Goal: Information Seeking & Learning: Learn about a topic

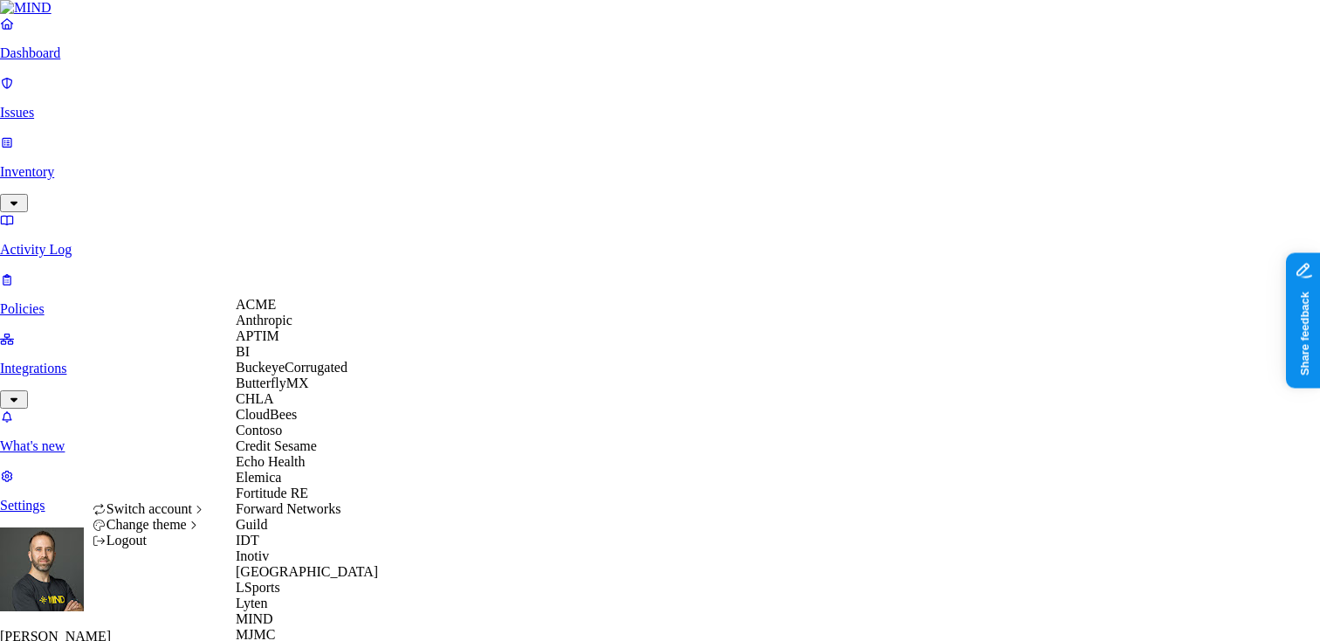
scroll to position [824, 0]
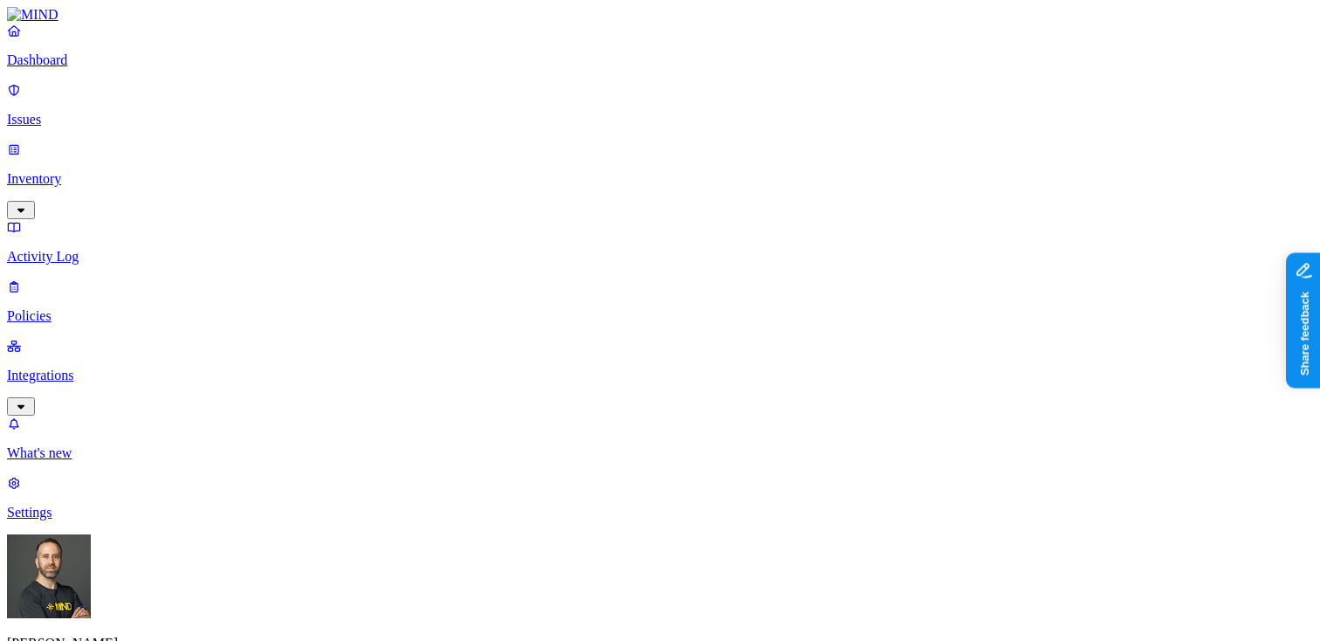
click at [120, 171] on p "Inventory" at bounding box center [660, 179] width 1306 height 16
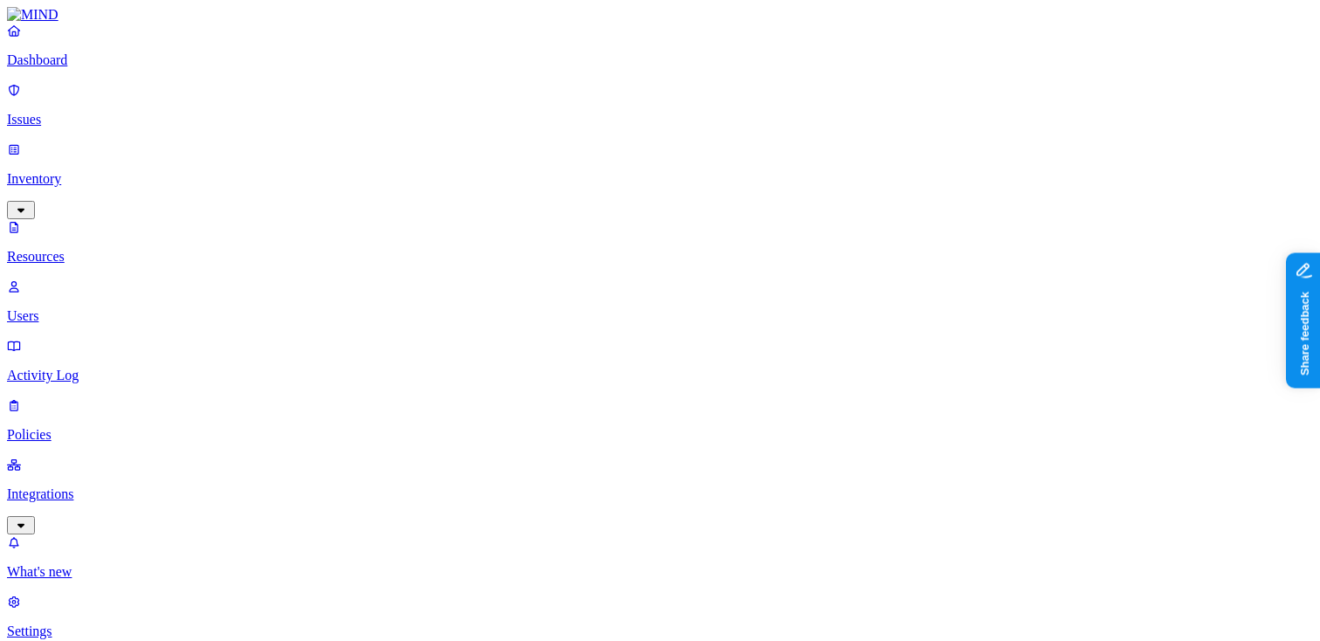
click at [65, 68] on p "Dashboard" at bounding box center [660, 60] width 1306 height 16
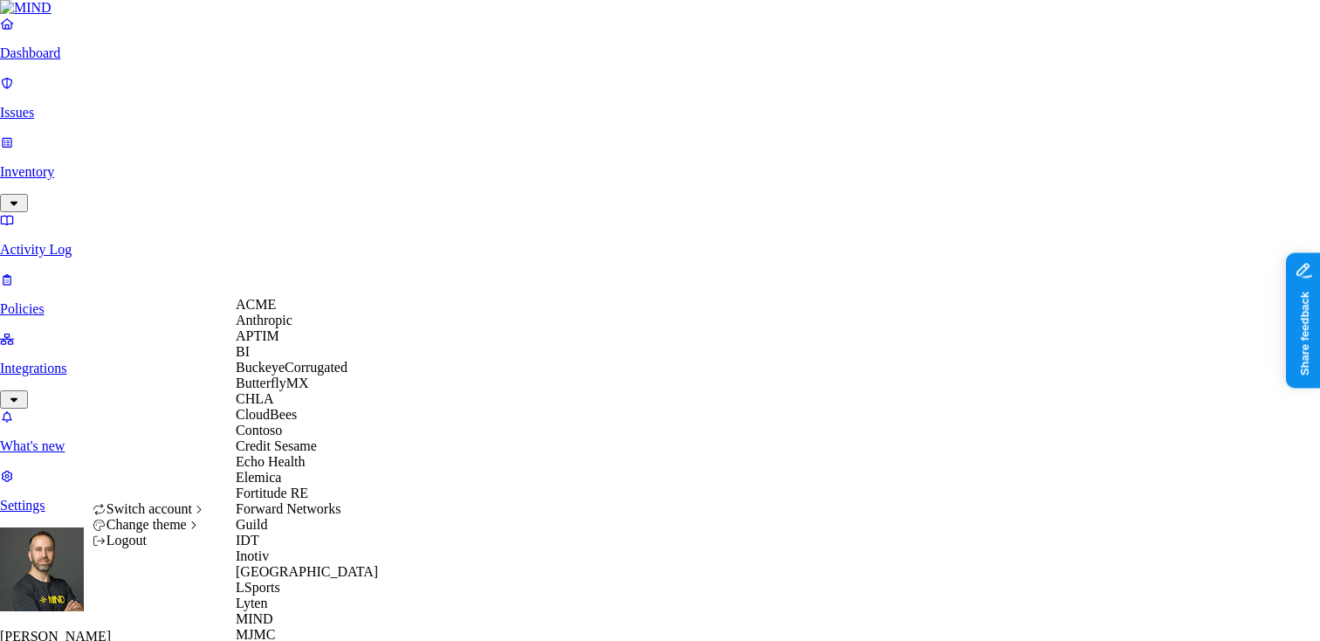
click at [291, 313] on div "ACME" at bounding box center [320, 305] width 169 height 16
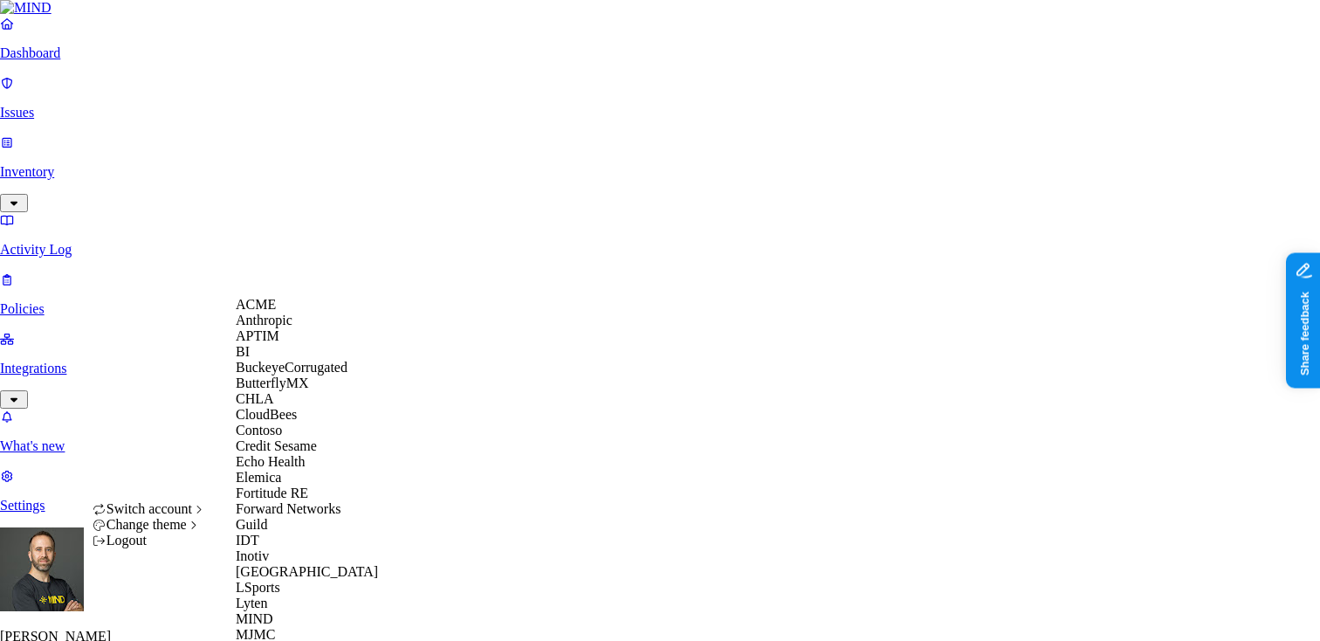
click at [313, 313] on div "ACME" at bounding box center [320, 305] width 169 height 16
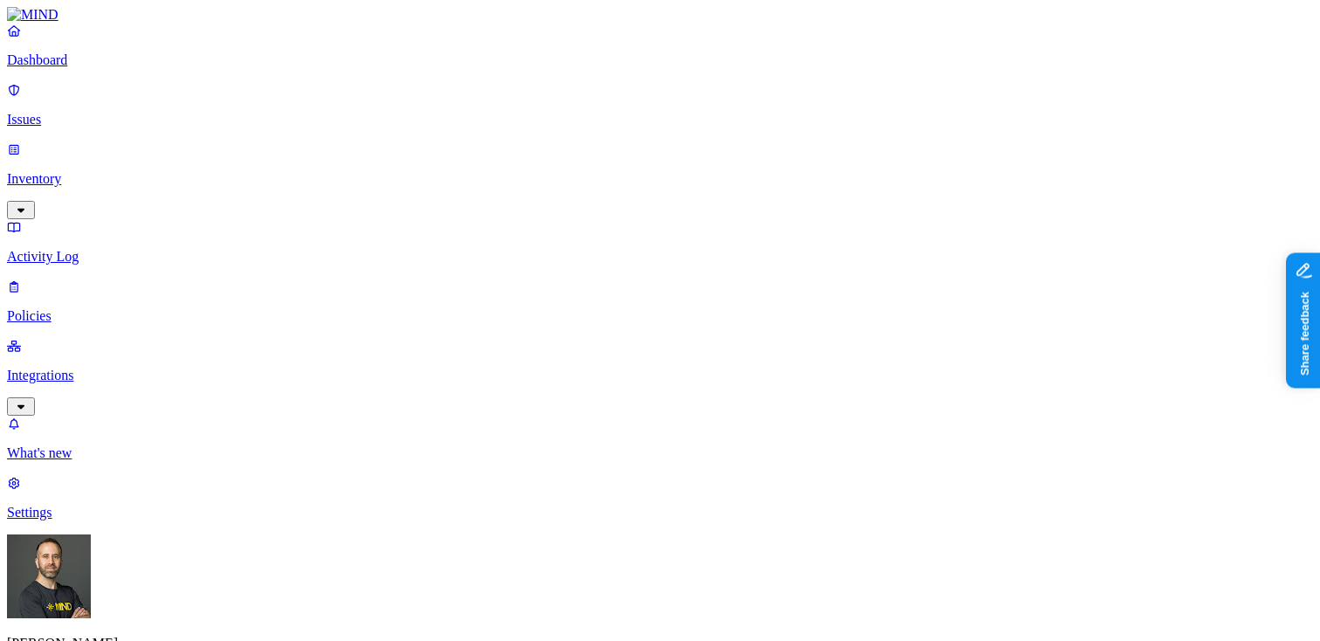
click at [91, 368] on p "Integrations" at bounding box center [660, 376] width 1306 height 16
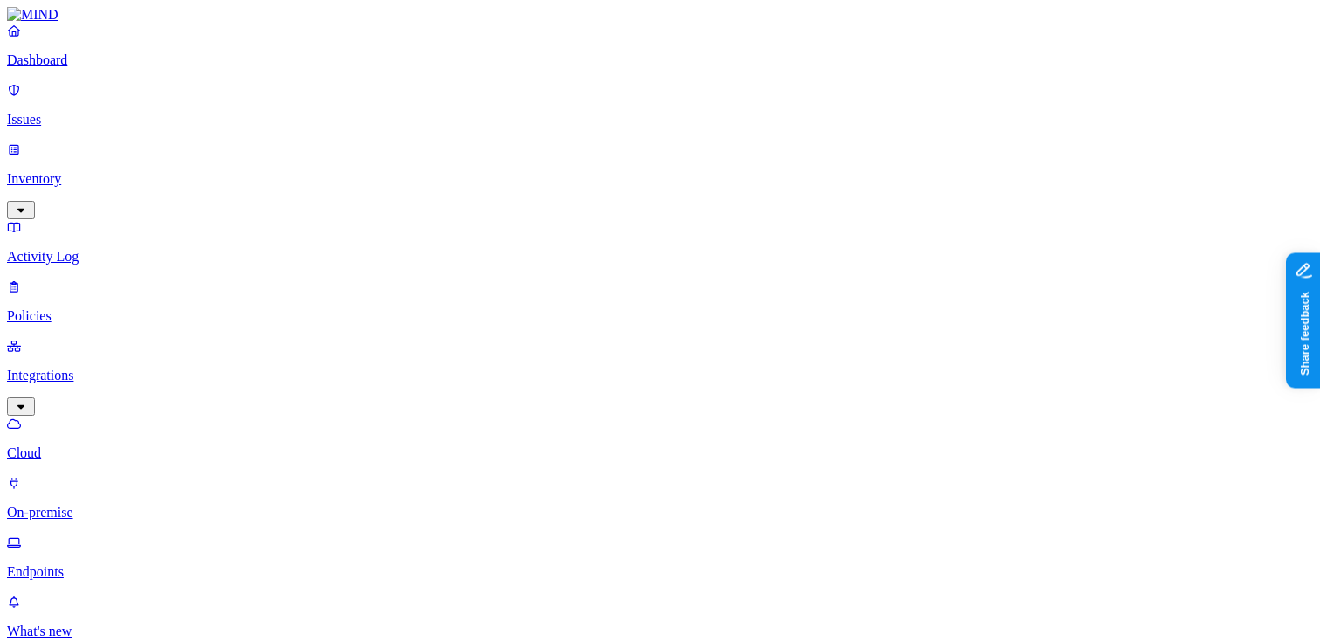
click at [62, 534] on link "Endpoints" at bounding box center [660, 556] width 1306 height 45
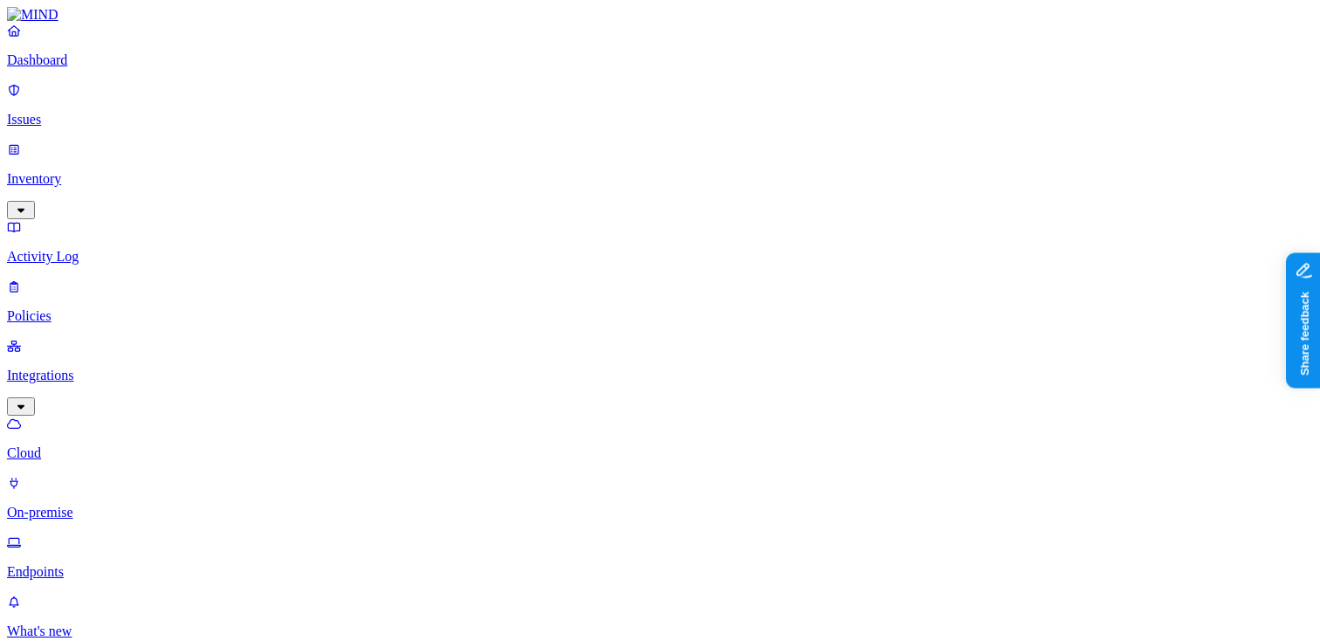
click at [65, 68] on p "Dashboard" at bounding box center [660, 60] width 1306 height 16
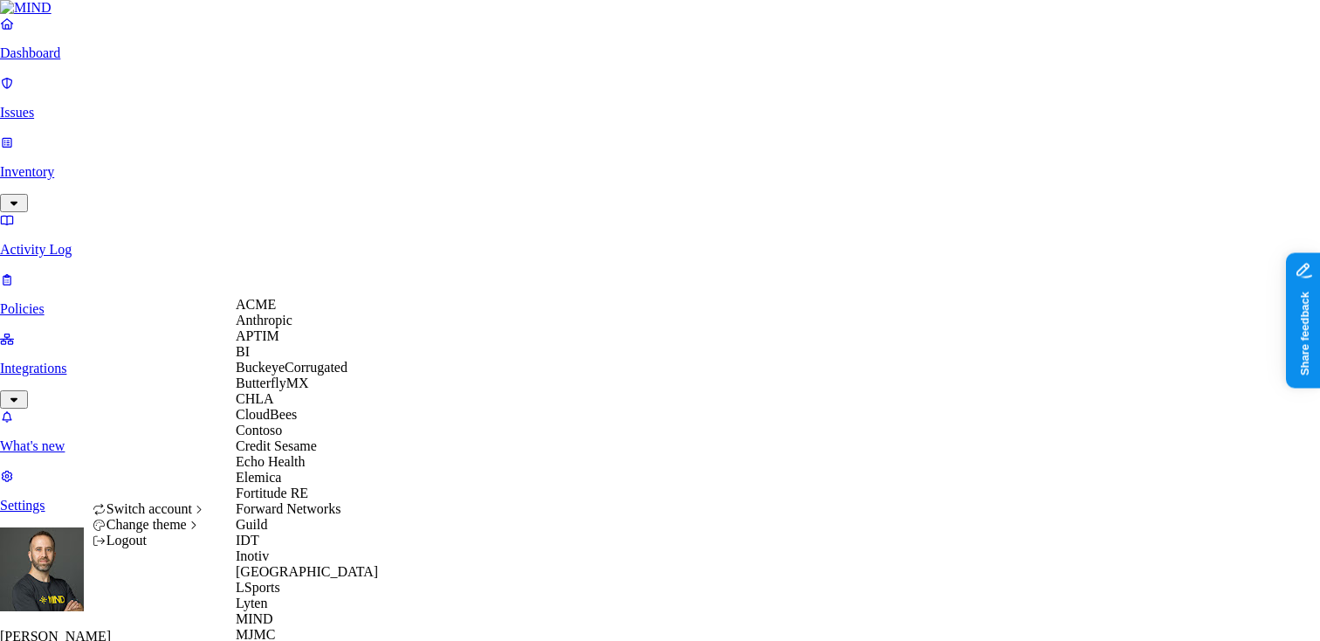
scroll to position [709, 0]
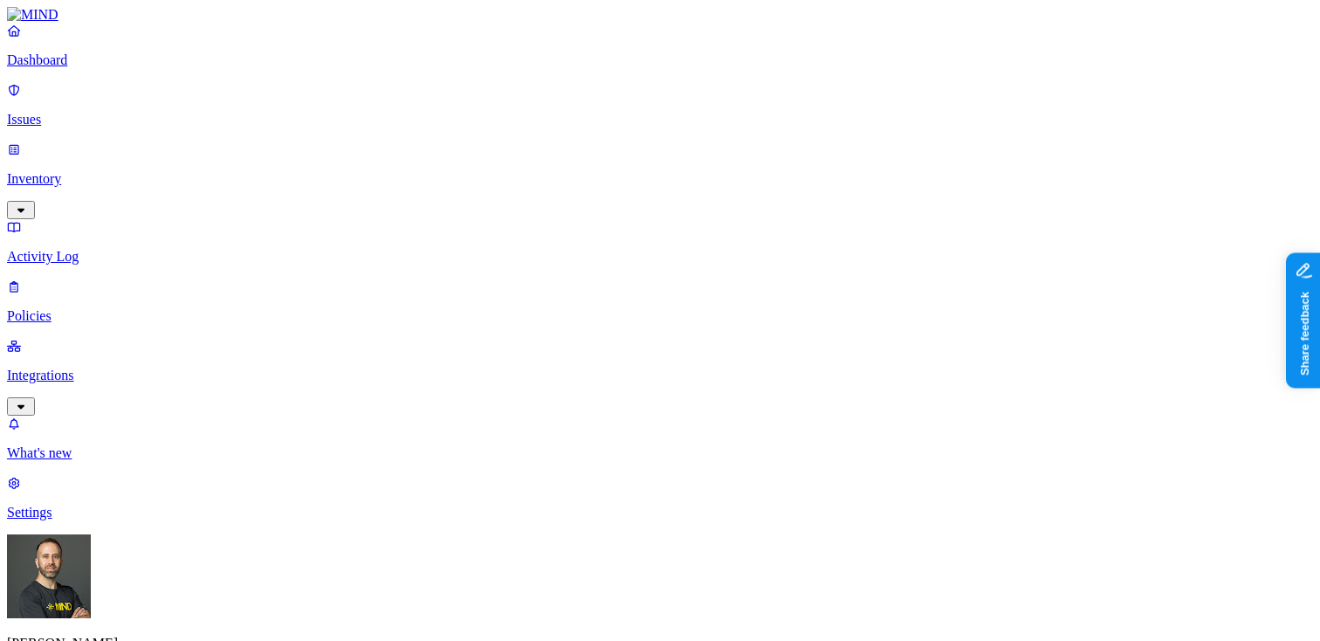
click at [109, 171] on p "Inventory" at bounding box center [660, 179] width 1306 height 16
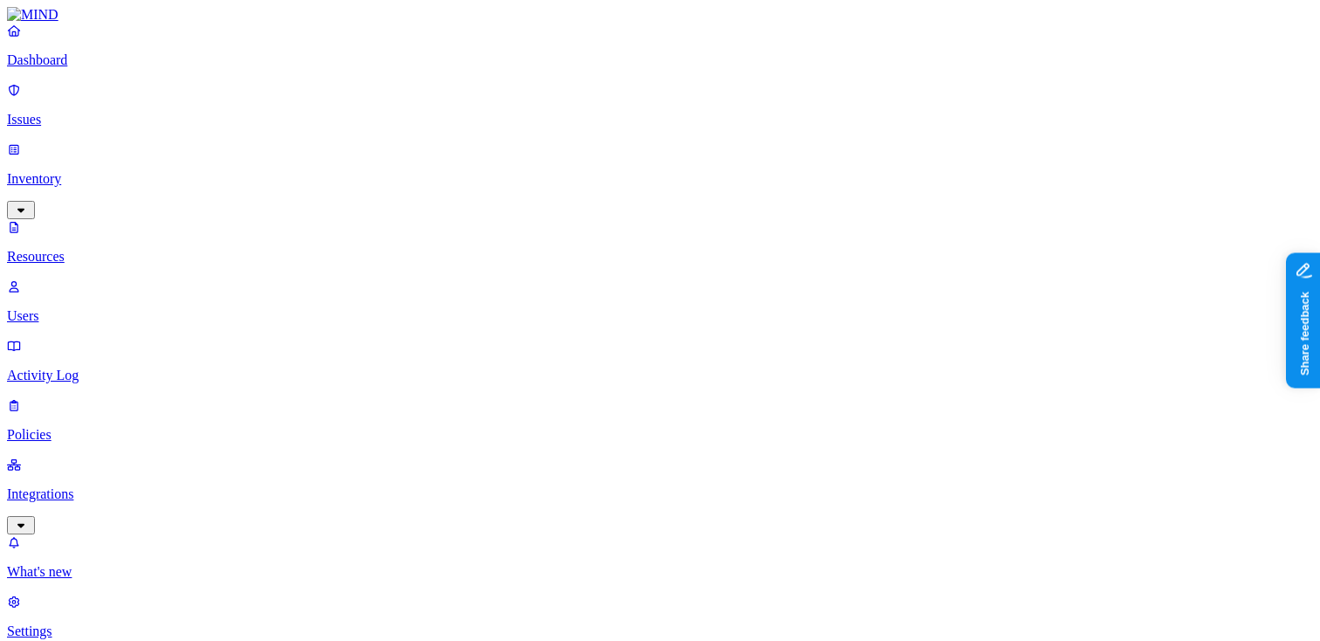
click at [93, 68] on p "Dashboard" at bounding box center [660, 60] width 1306 height 16
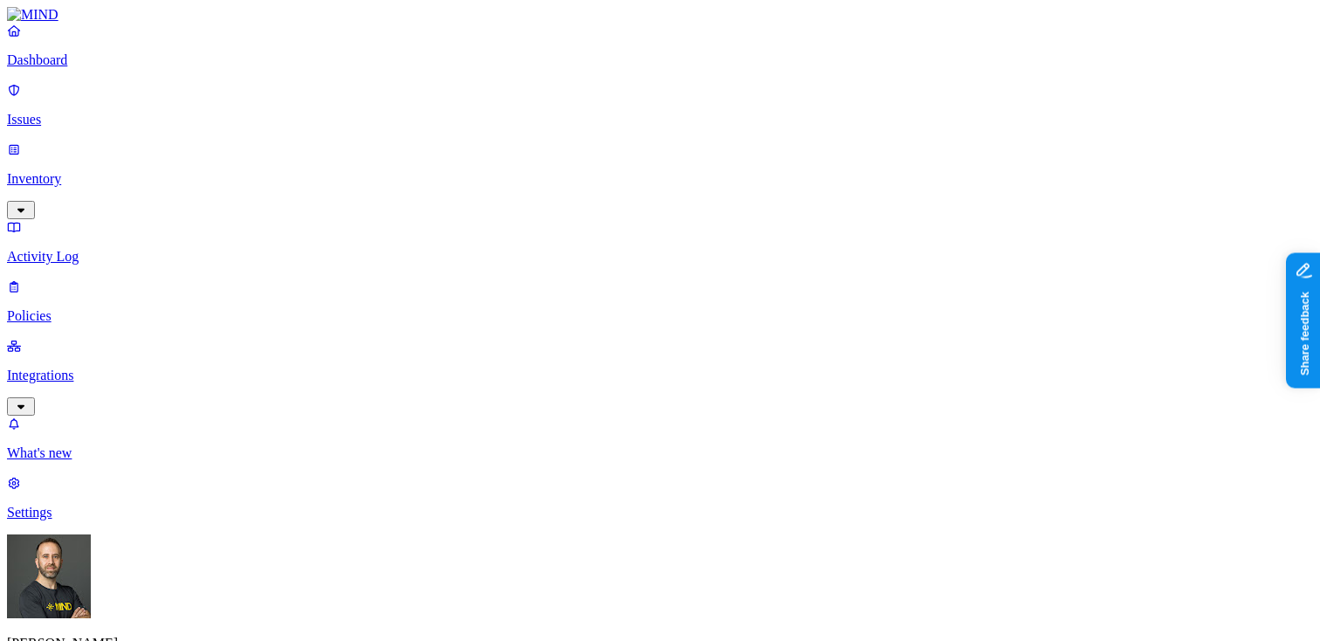
click at [106, 368] on p "Integrations" at bounding box center [660, 376] width 1306 height 16
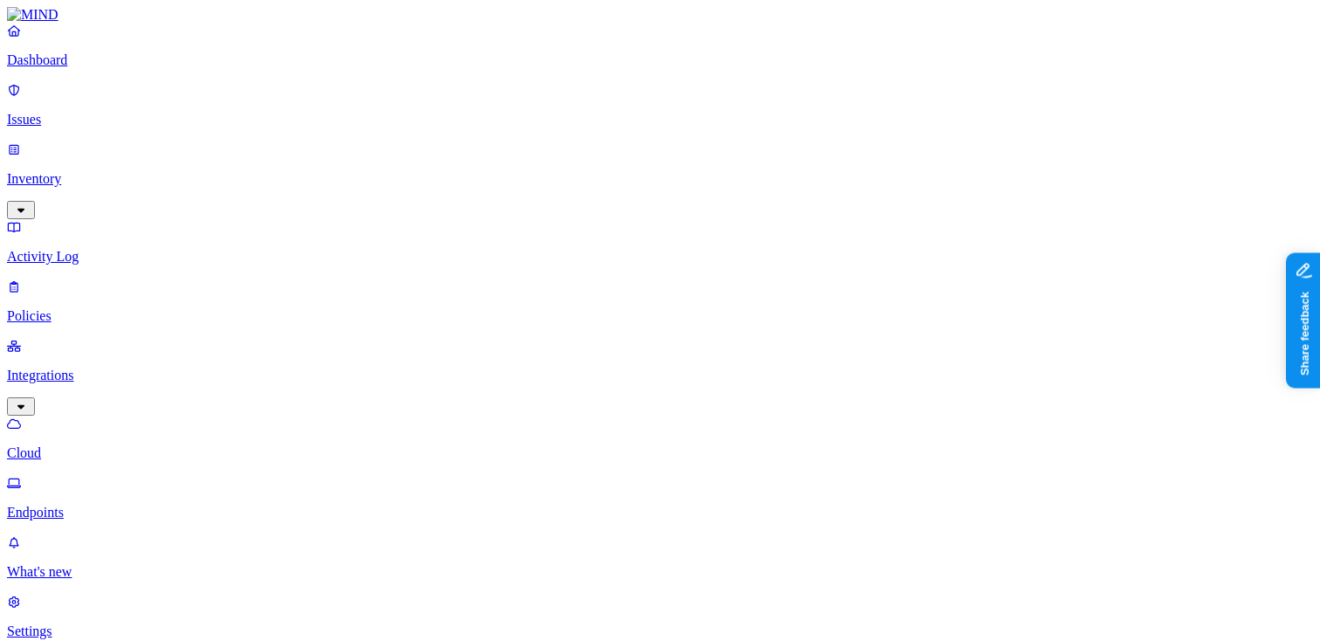
click at [88, 505] on p "Endpoints" at bounding box center [660, 513] width 1306 height 16
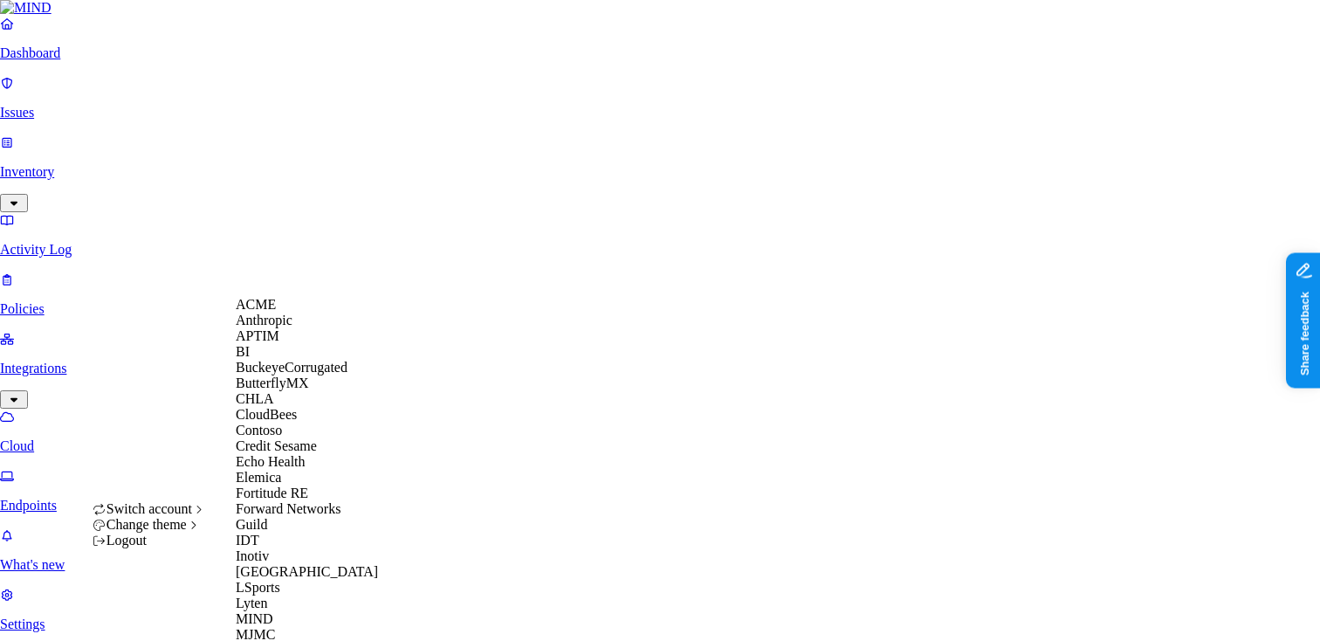
click at [276, 312] on span "ACME" at bounding box center [256, 304] width 40 height 15
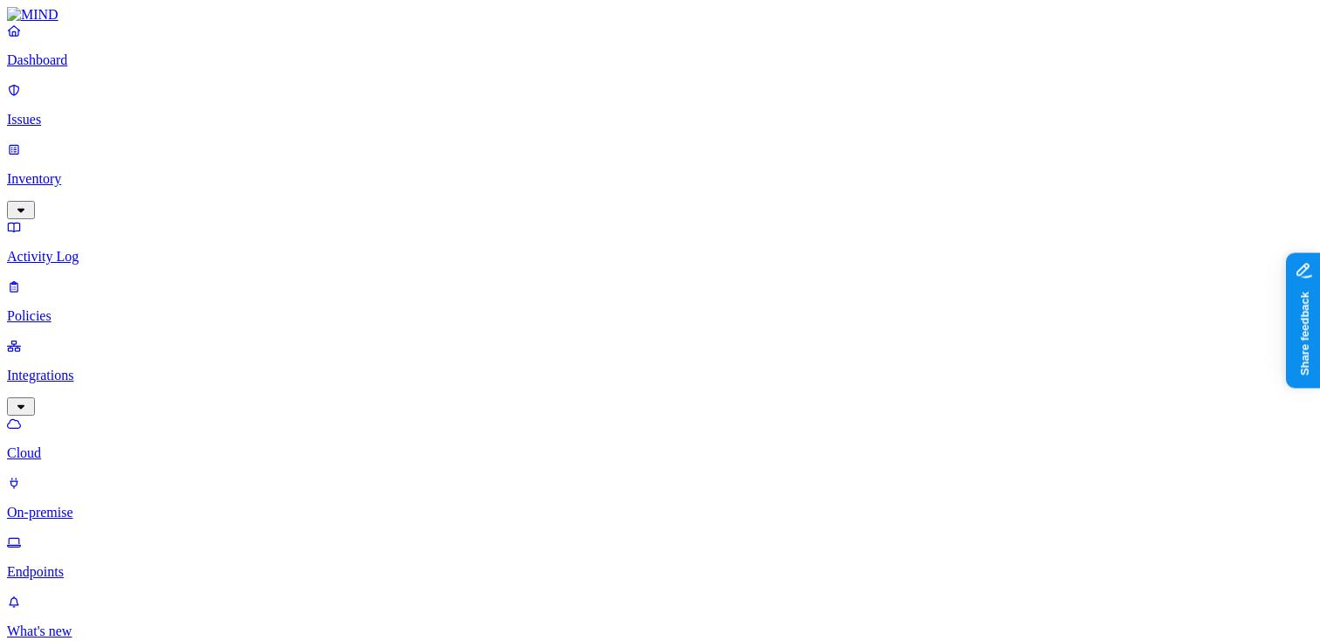
click at [88, 68] on p "Dashboard" at bounding box center [660, 60] width 1306 height 16
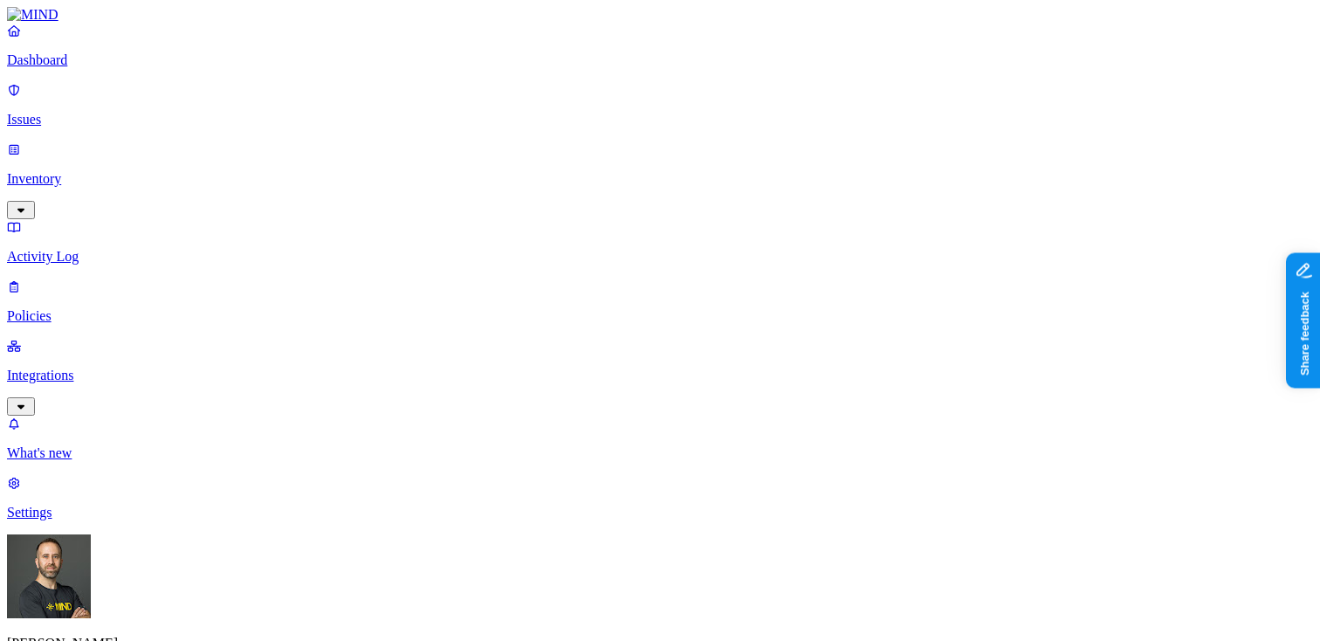
click at [94, 368] on p "Integrations" at bounding box center [660, 376] width 1306 height 16
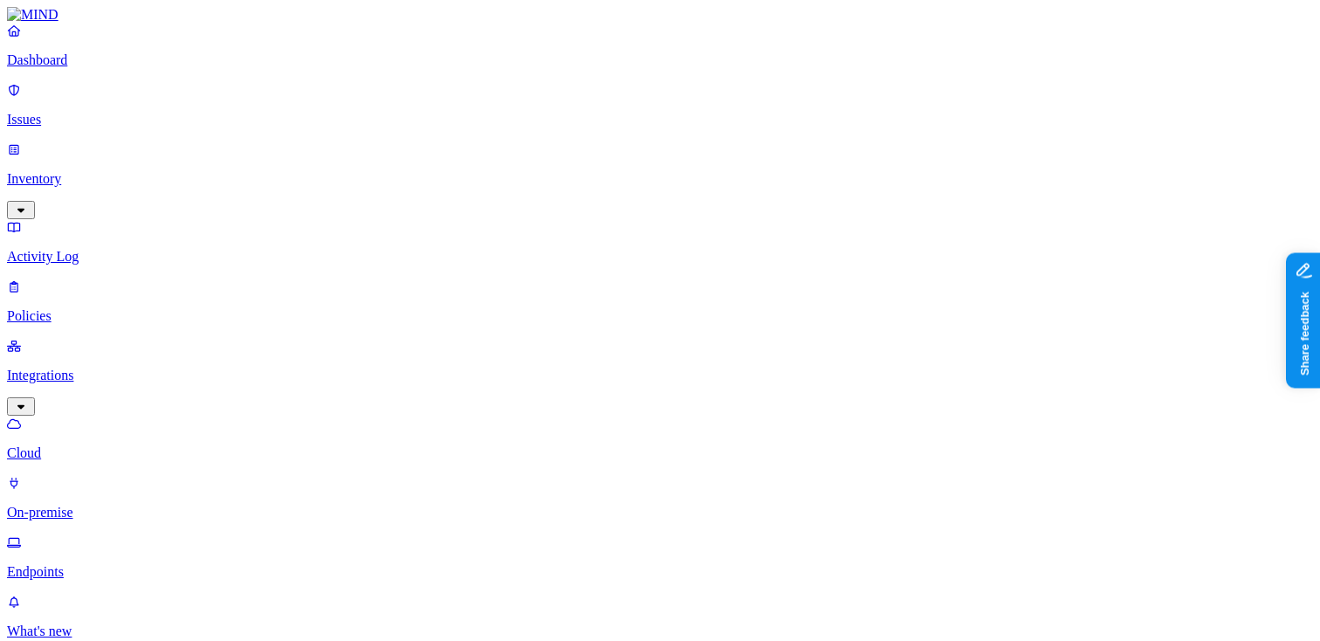
click at [89, 564] on p "Endpoints" at bounding box center [660, 572] width 1306 height 16
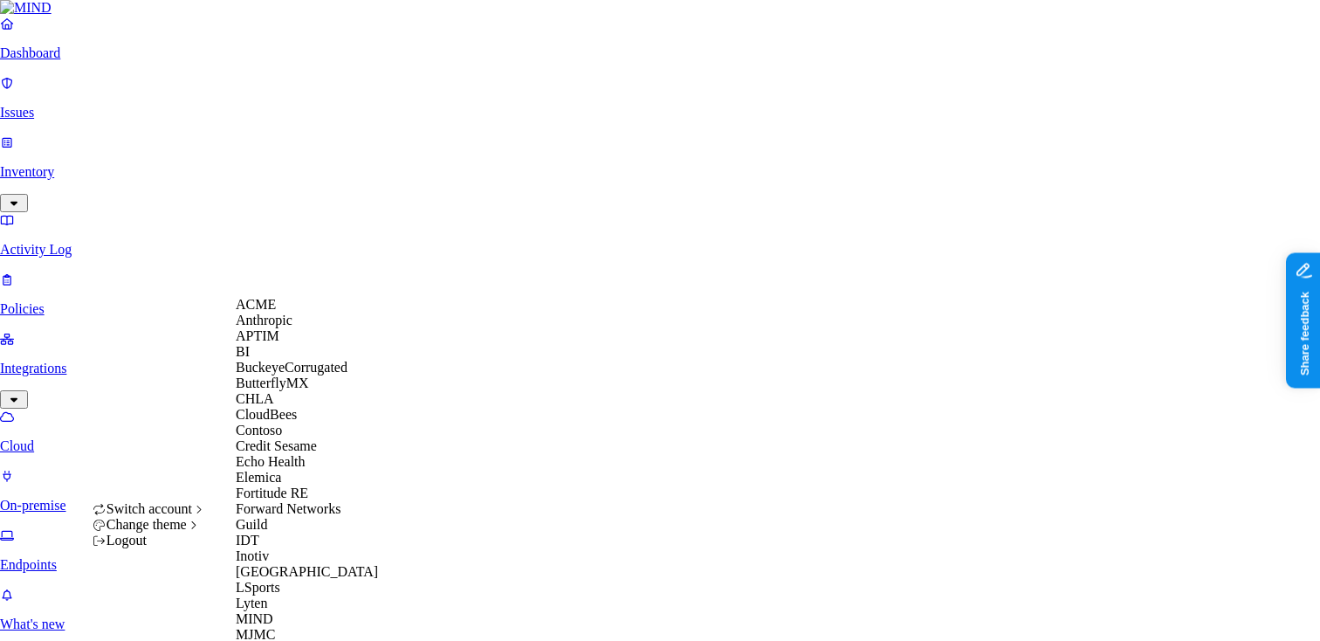
scroll to position [898, 0]
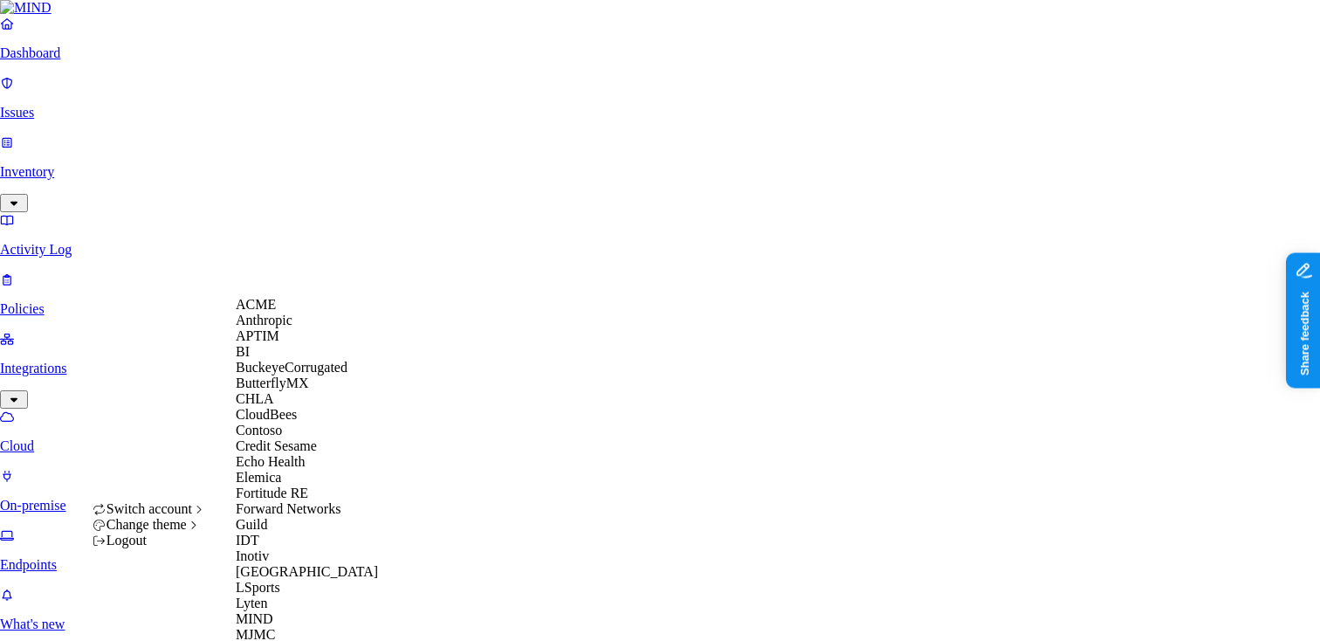
scroll to position [675, 0]
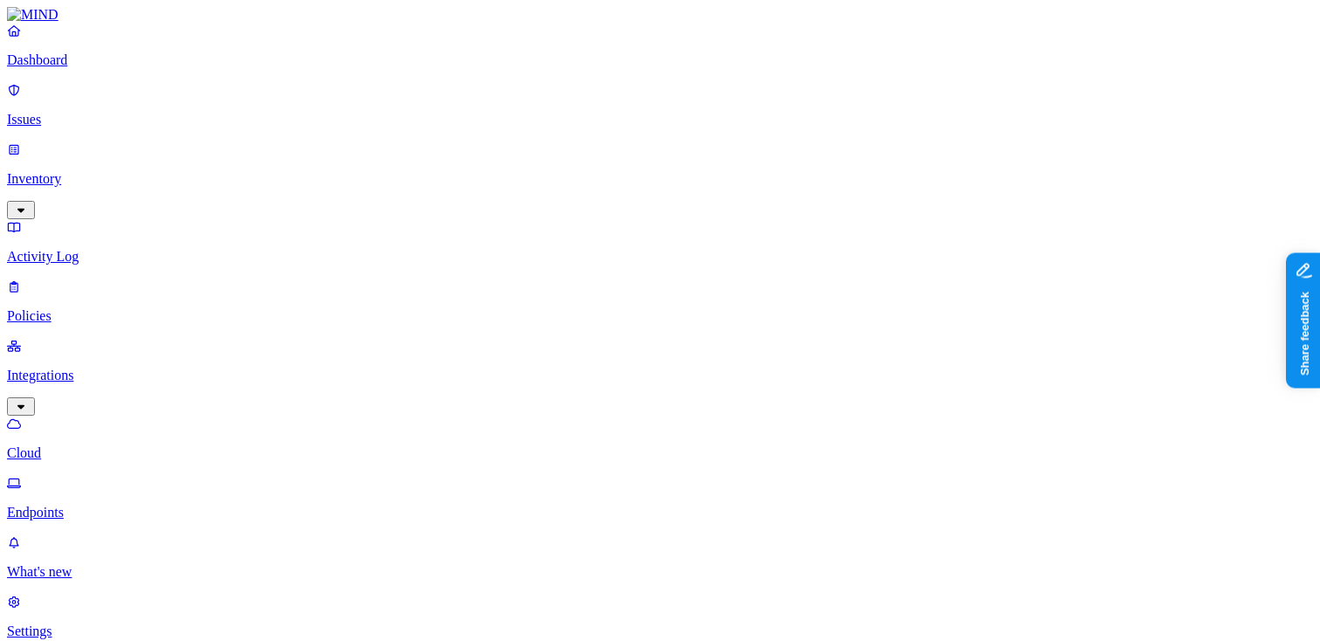
click at [89, 68] on link "Dashboard" at bounding box center [660, 45] width 1306 height 45
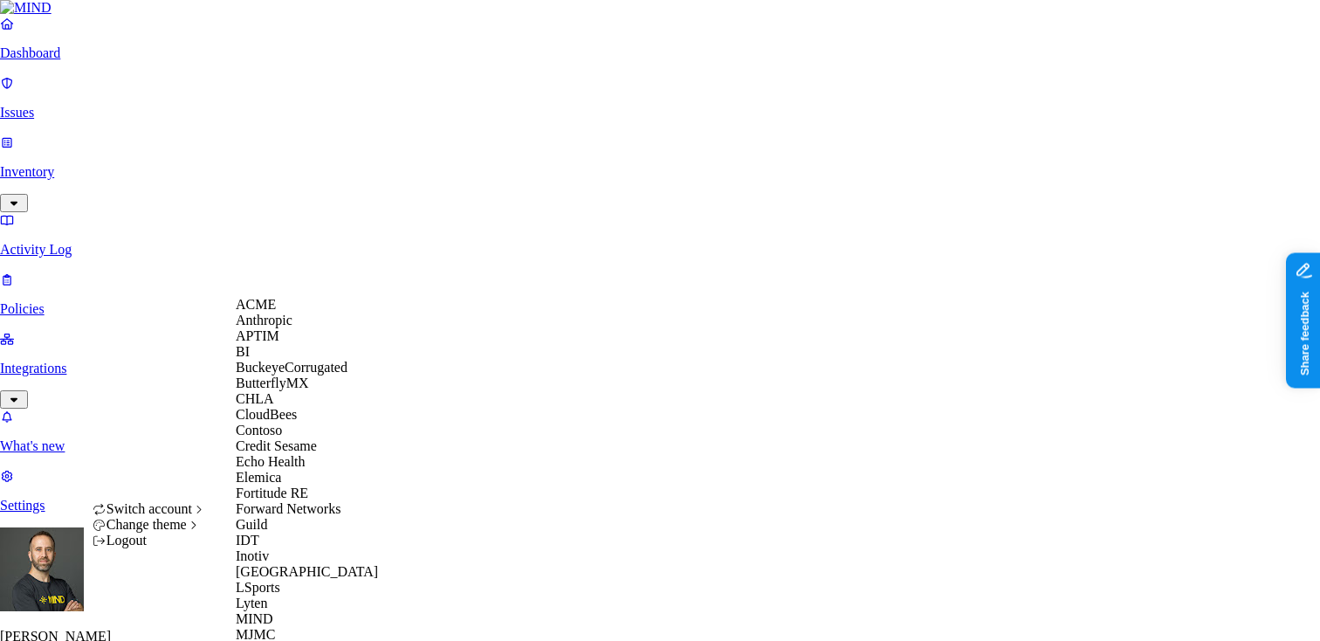
click at [284, 313] on div "ACME" at bounding box center [320, 305] width 169 height 16
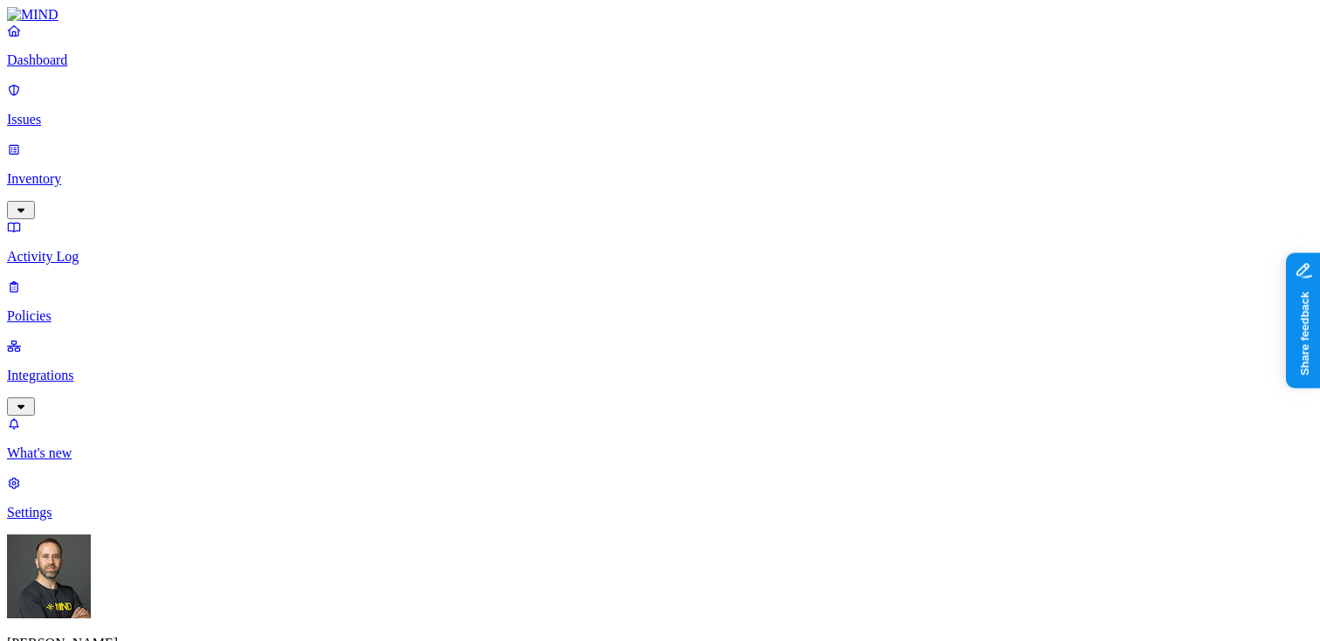
click at [79, 308] on p "Policies" at bounding box center [660, 316] width 1306 height 16
click at [413, 166] on span "Endpoint" at bounding box center [413, 173] width 52 height 15
click at [93, 368] on p "Integrations" at bounding box center [660, 376] width 1306 height 16
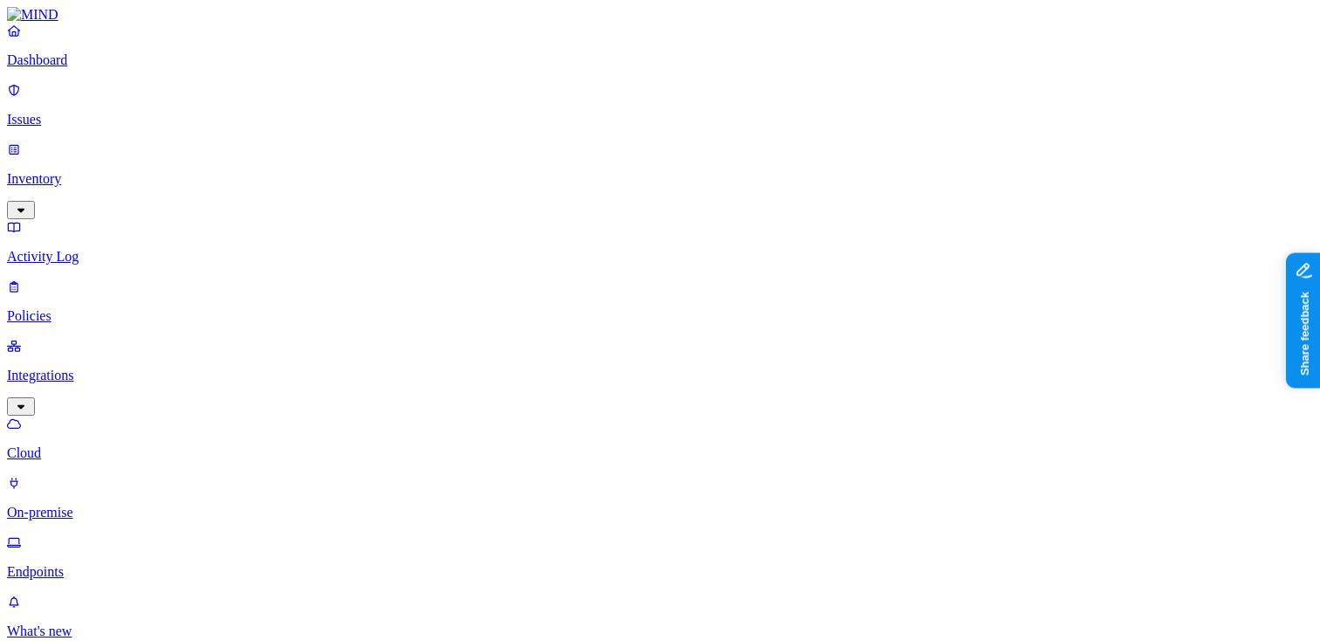
click at [67, 564] on p "Endpoints" at bounding box center [660, 572] width 1306 height 16
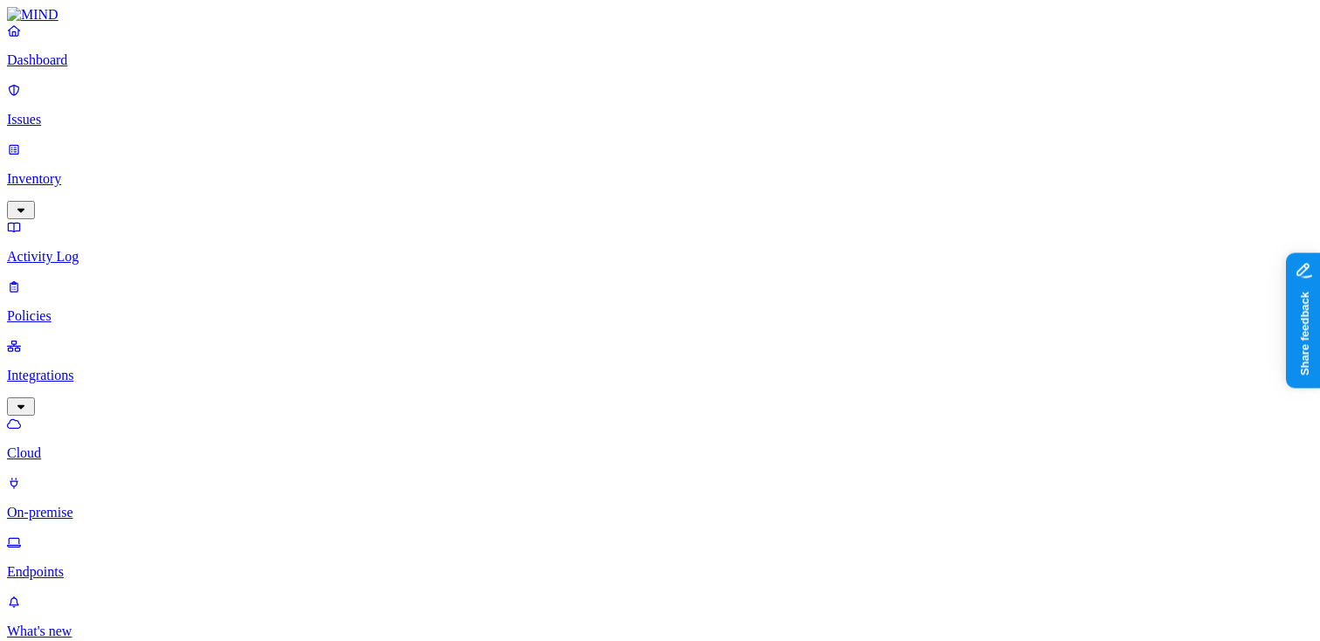
click at [512, 97] on button "button" at bounding box center [519, 99] width 14 height 5
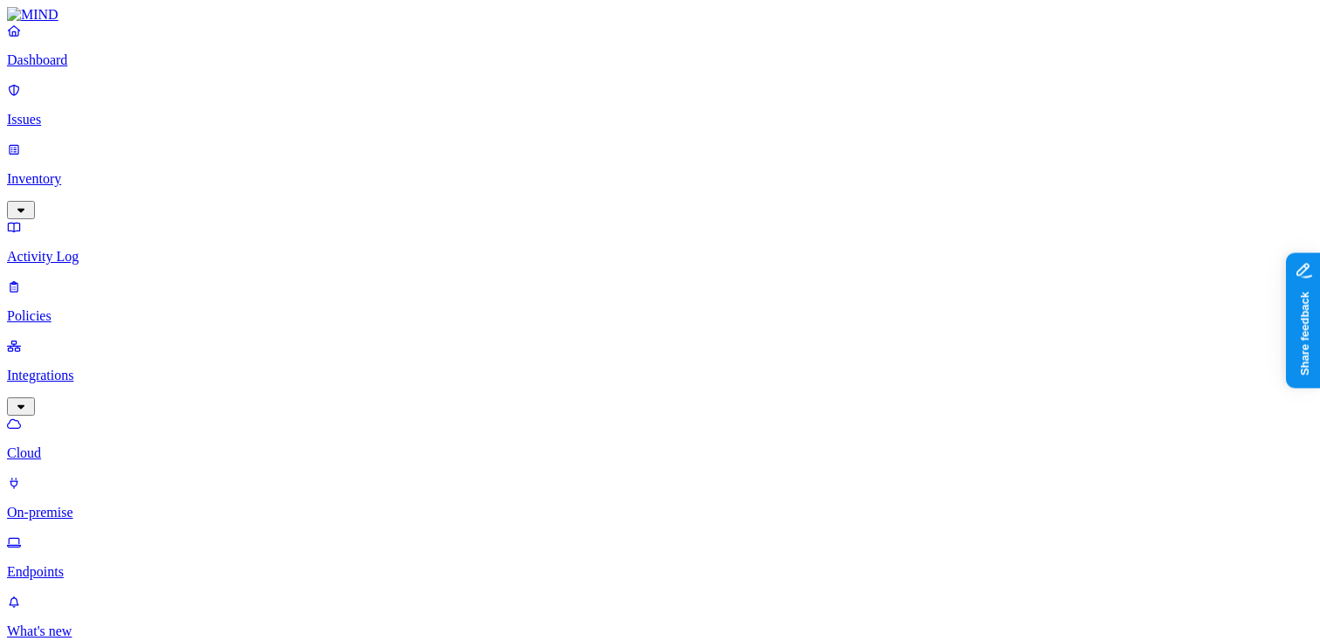
click at [168, 616] on html "Dashboard Issues Inventory Activity Log Policies Integrations Cloud On-premise …" at bounding box center [660, 639] width 1320 height 1278
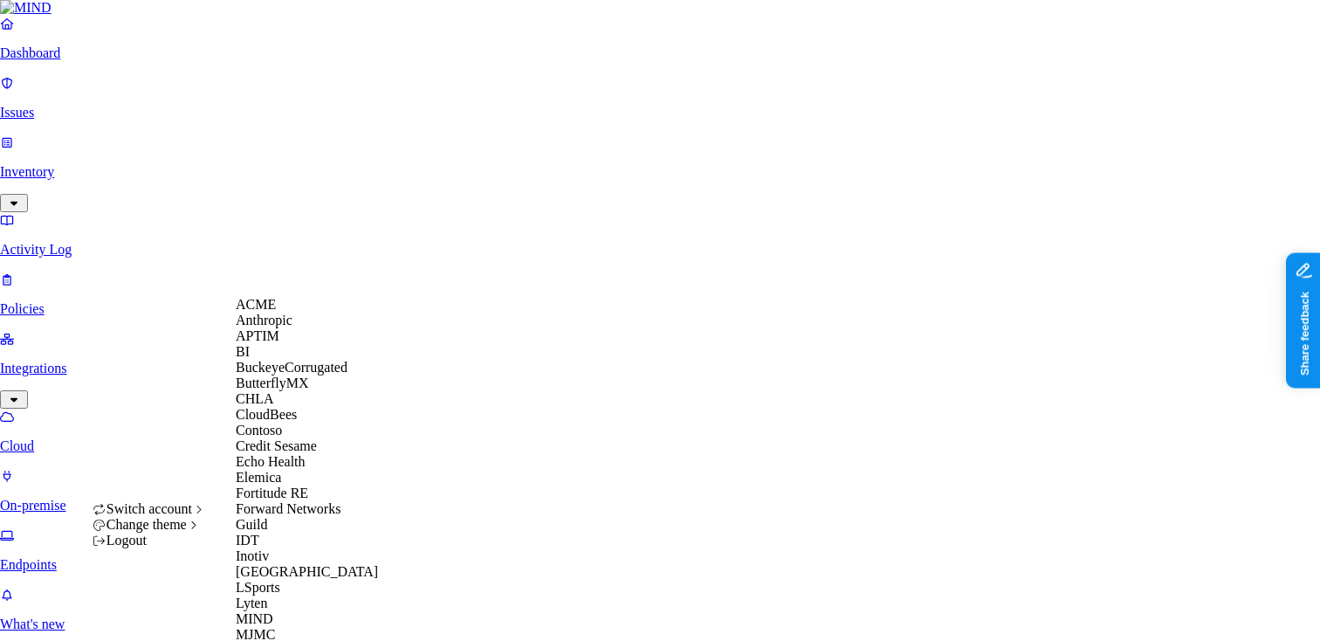
scroll to position [410, 0]
click at [273, 611] on span "MIND" at bounding box center [255, 618] width 38 height 15
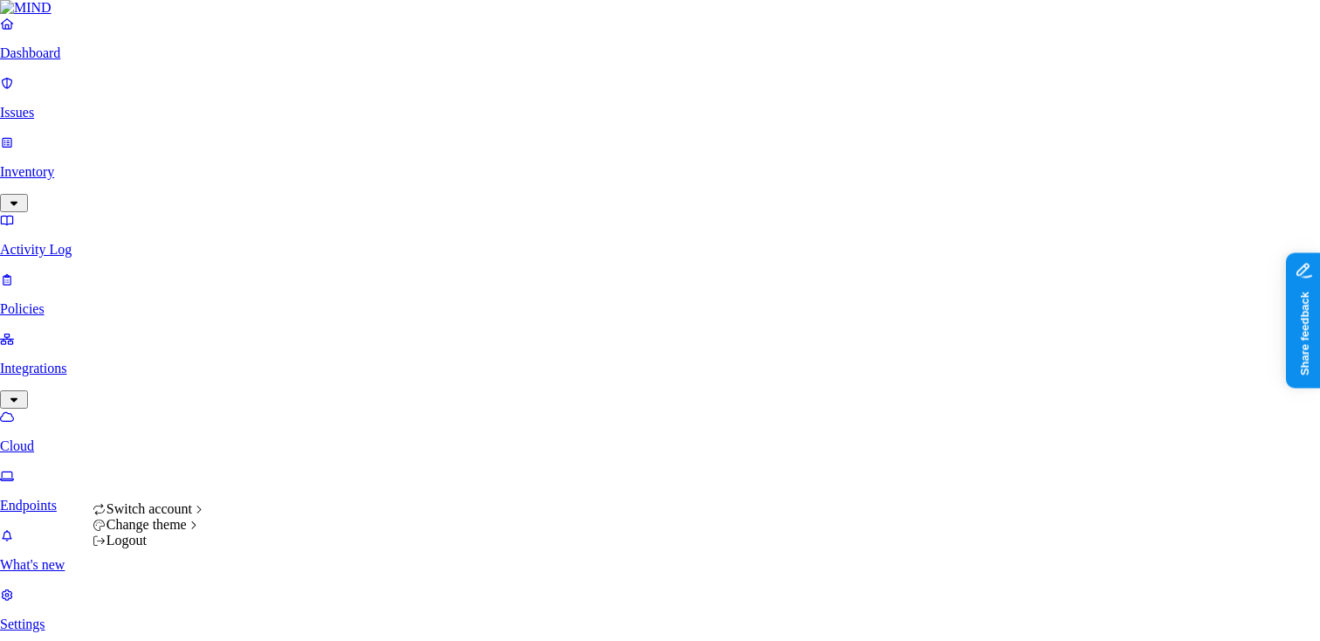
click at [165, 622] on html "Dashboard Issues Inventory Activity Log Policies Integrations Cloud Endpoints W…" at bounding box center [660, 645] width 1320 height 1290
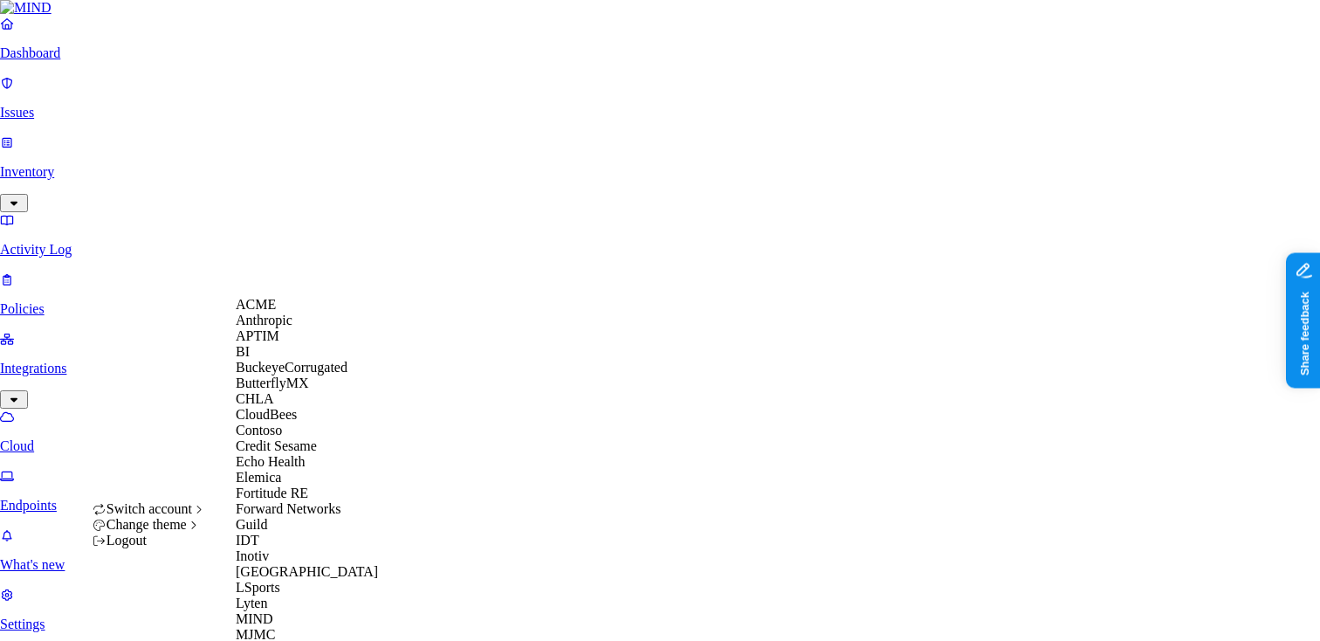
click at [286, 422] on span "CloudBees" at bounding box center [266, 414] width 61 height 15
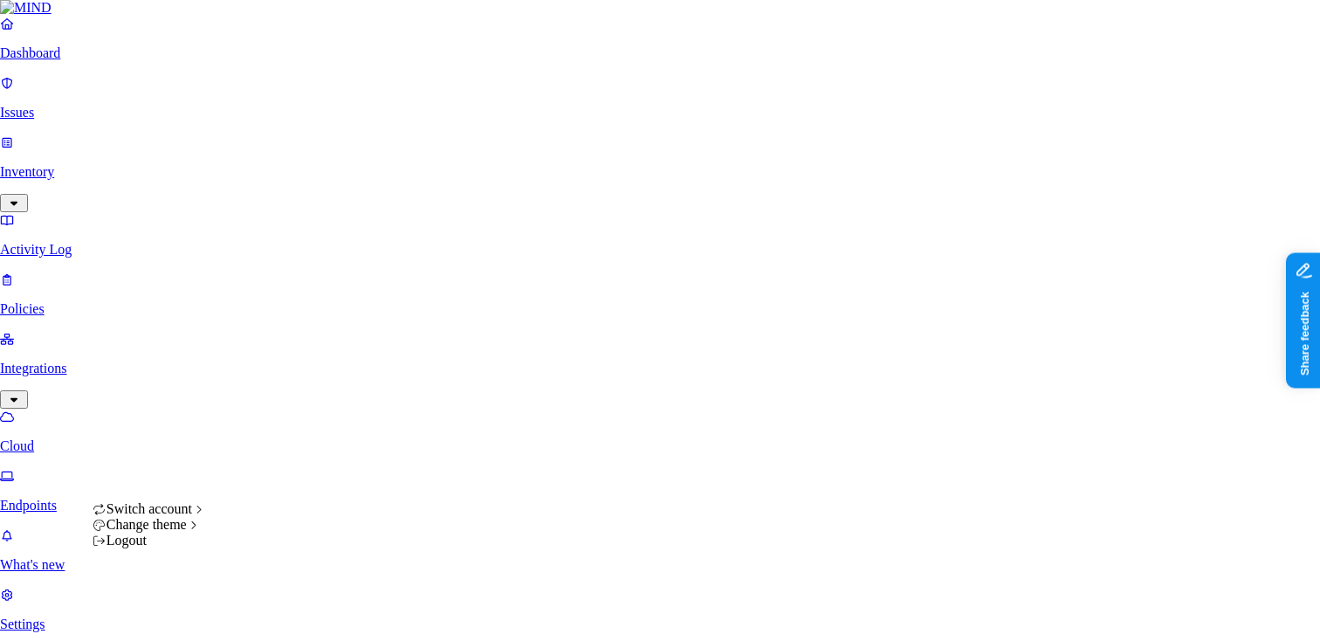
click at [160, 621] on html "Dashboard Issues Inventory Activity Log Policies Integrations Cloud Endpoints W…" at bounding box center [660, 653] width 1320 height 1306
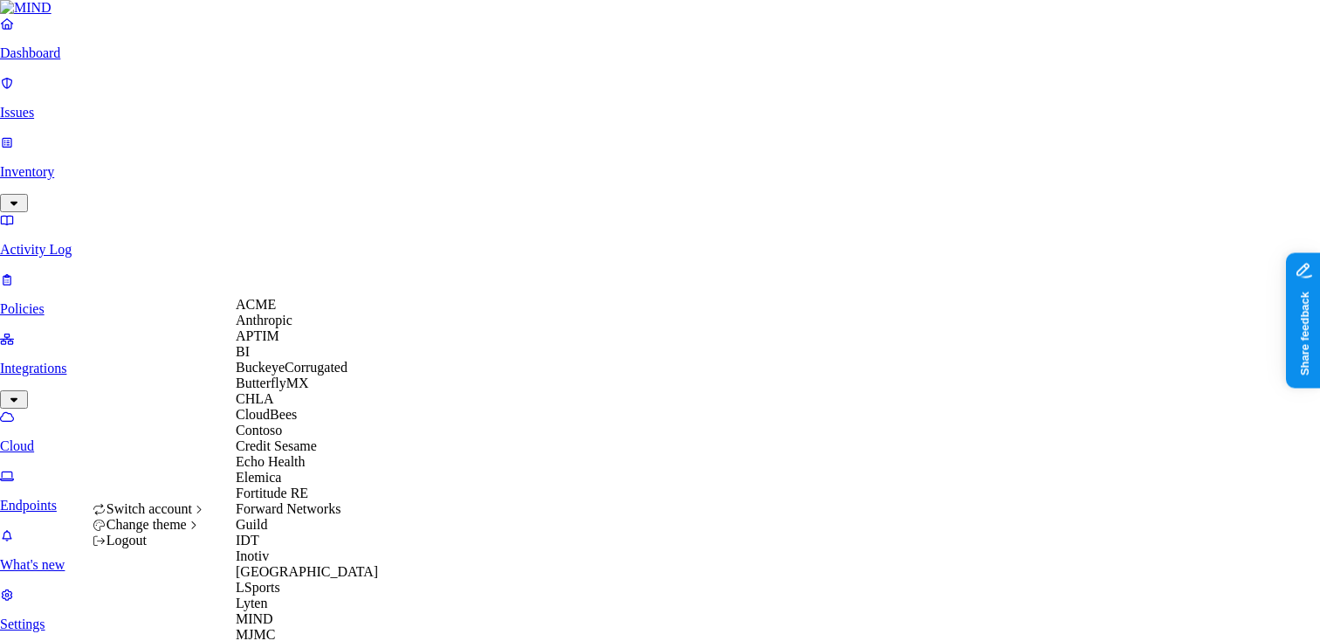
click at [281, 313] on div "ACME" at bounding box center [320, 305] width 169 height 16
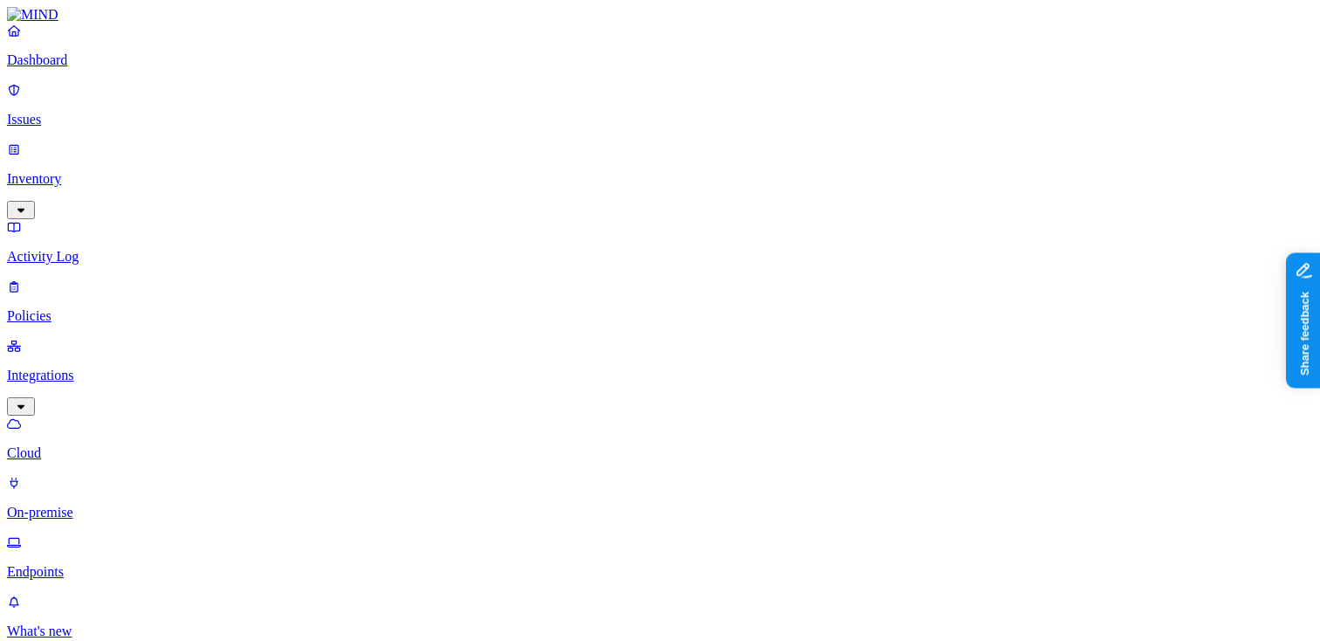
click at [82, 68] on p "Dashboard" at bounding box center [660, 60] width 1306 height 16
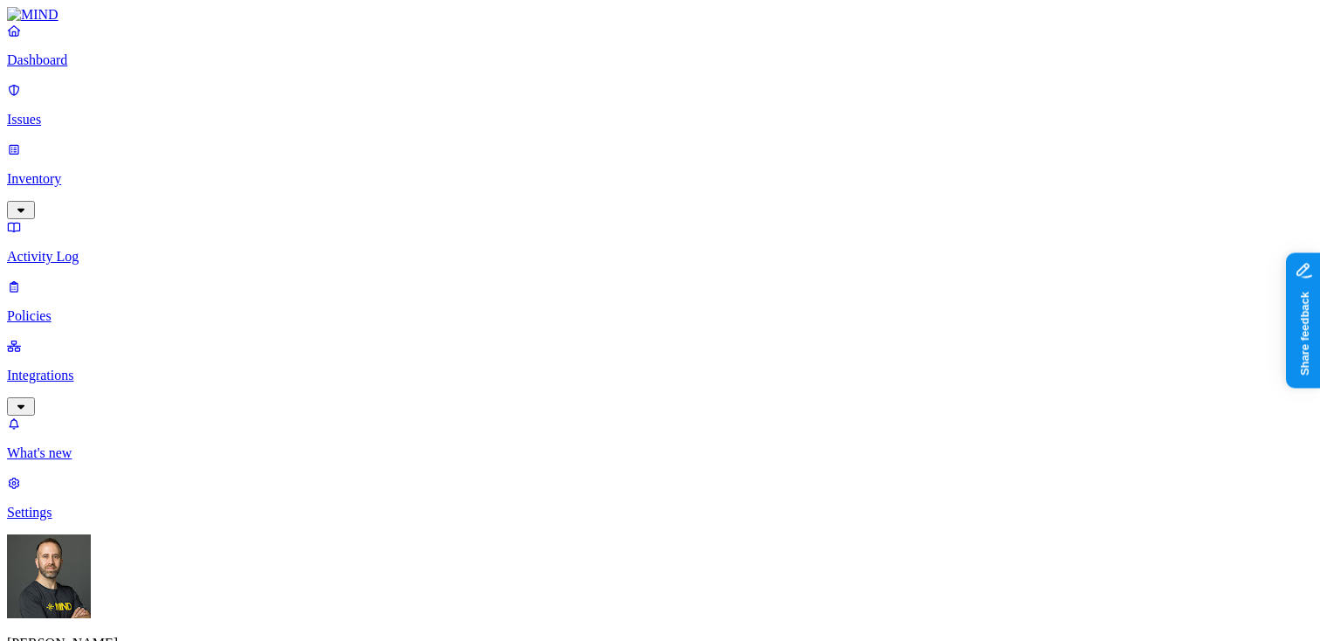
click at [155, 338] on link "Integrations" at bounding box center [660, 375] width 1306 height 75
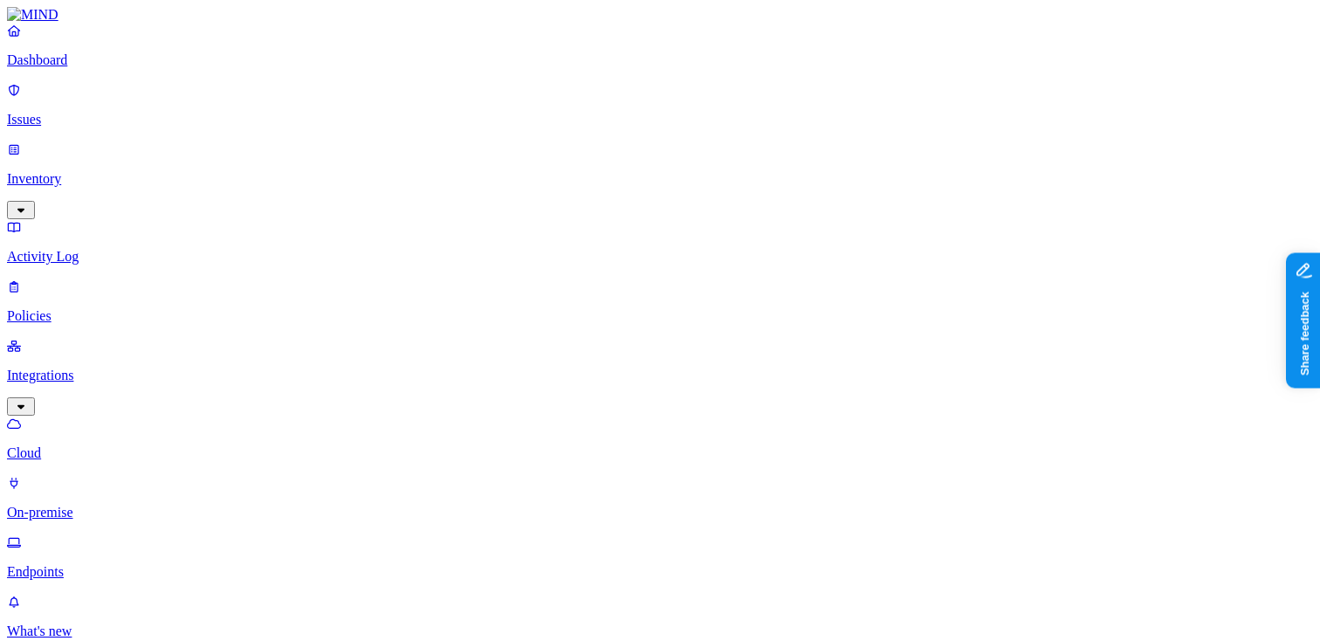
click at [100, 564] on p "Endpoints" at bounding box center [660, 572] width 1306 height 16
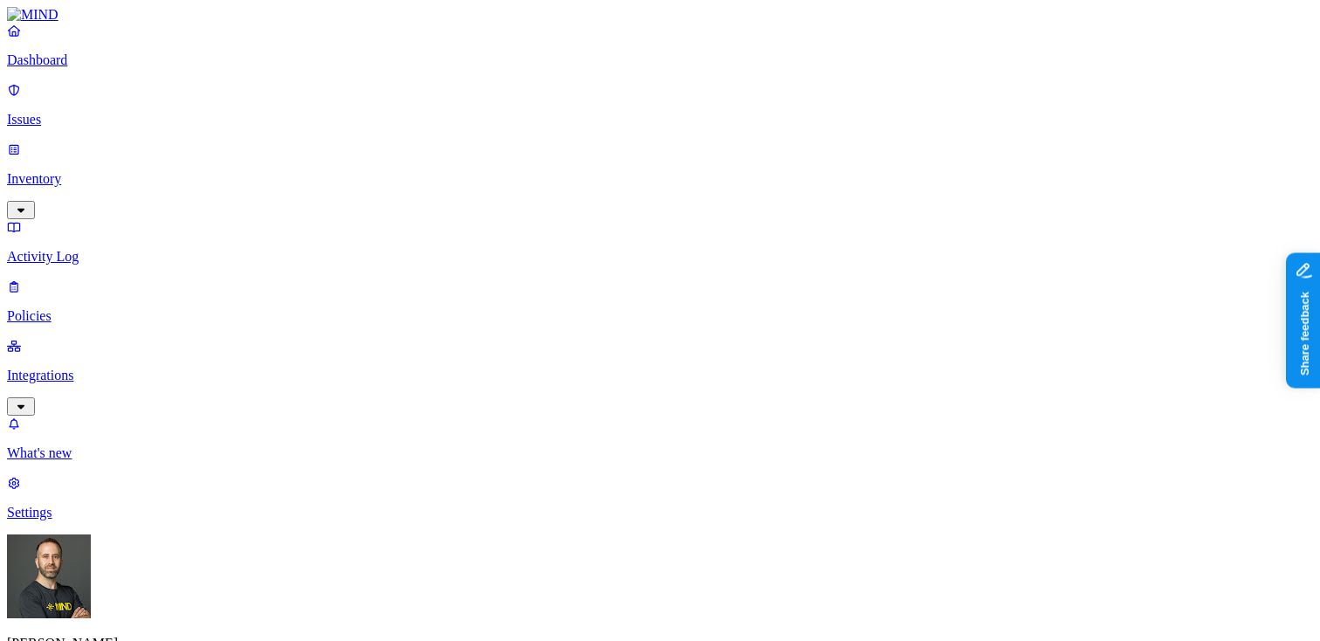
click at [89, 520] on p "Settings" at bounding box center [660, 513] width 1306 height 16
click at [63, 68] on p "Dashboard" at bounding box center [660, 60] width 1306 height 16
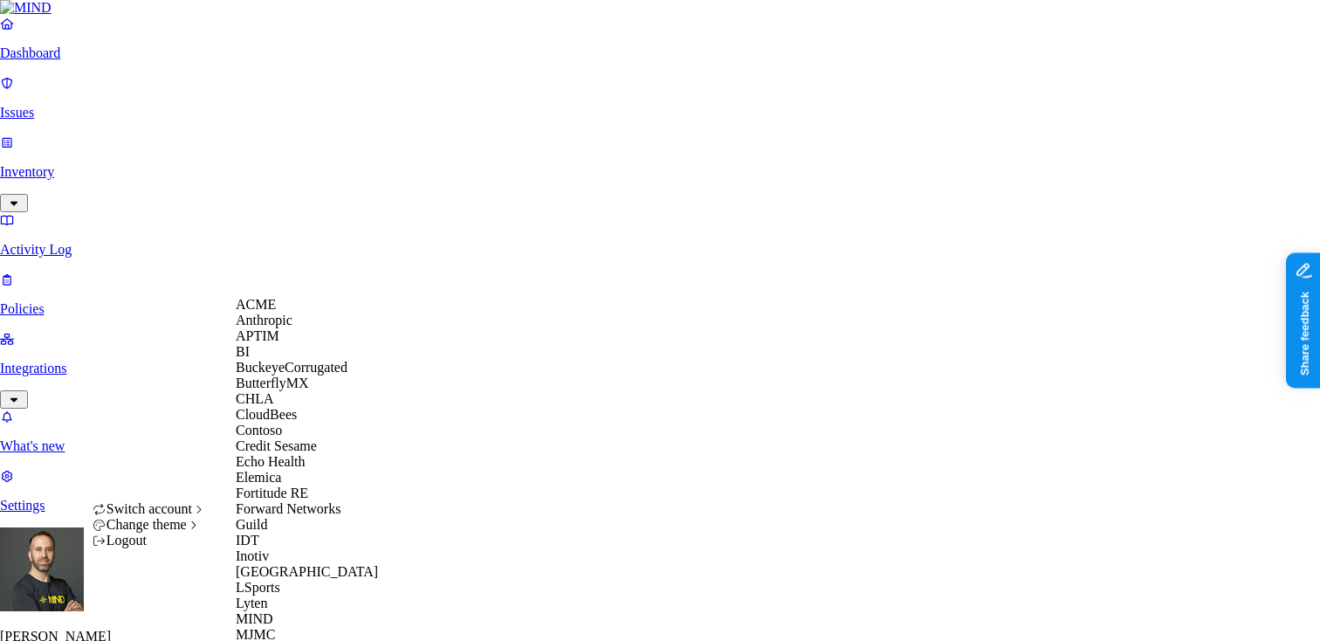
click at [279, 422] on span "CloudBees" at bounding box center [266, 414] width 61 height 15
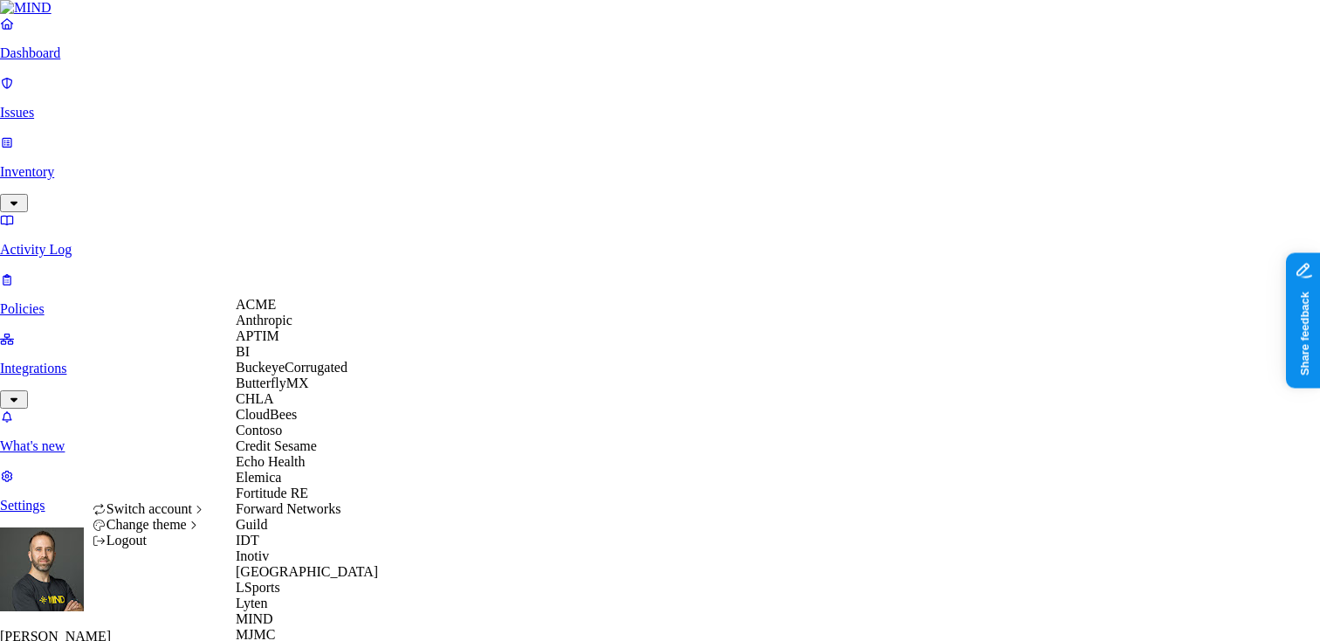
scroll to position [817, 0]
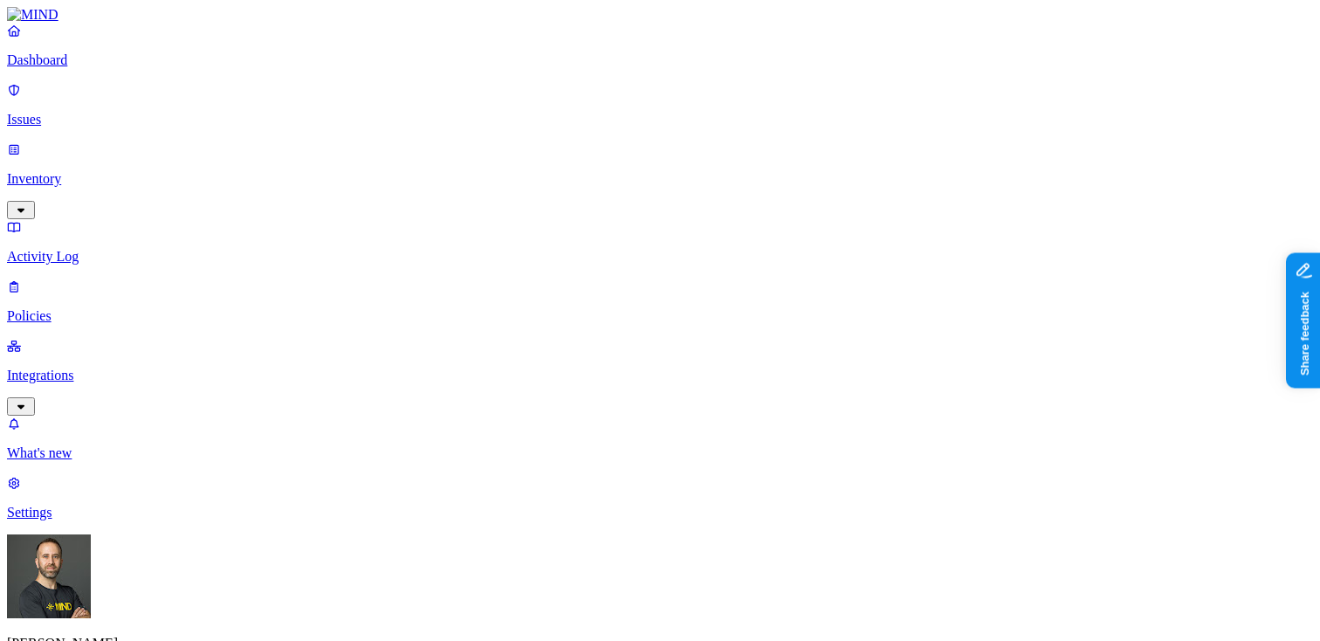
click at [135, 68] on p "Dashboard" at bounding box center [660, 60] width 1306 height 16
click at [85, 308] on p "Policies" at bounding box center [660, 316] width 1306 height 16
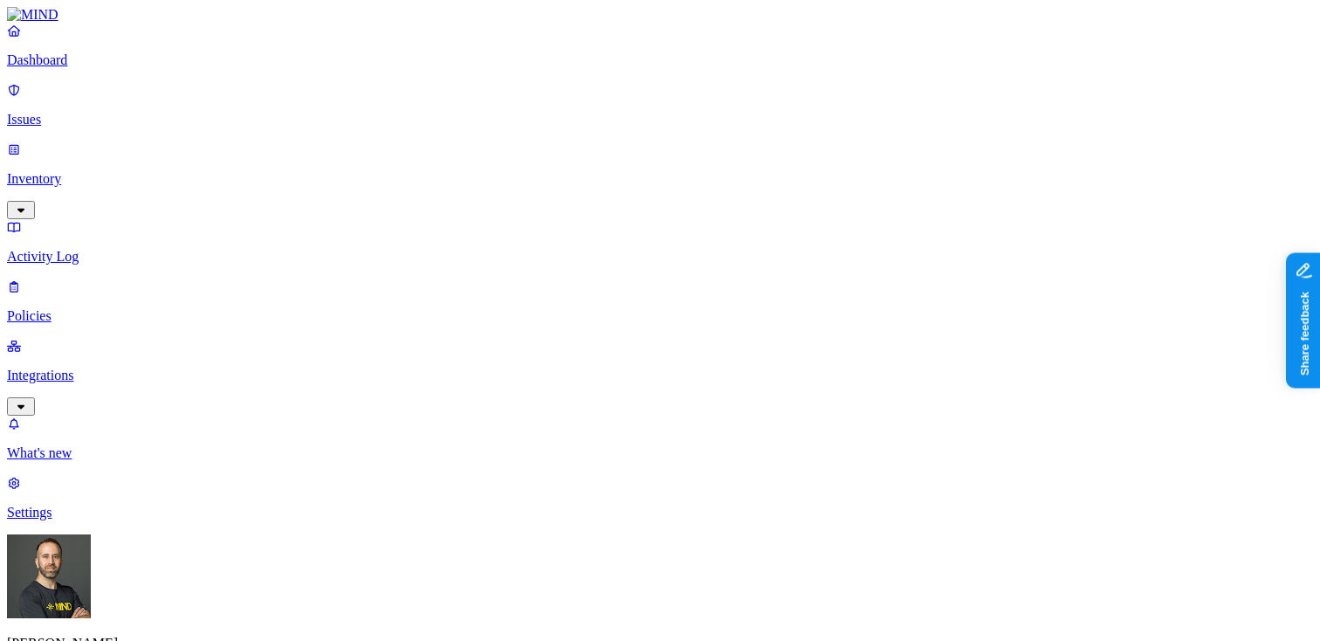
click at [103, 68] on p "Dashboard" at bounding box center [660, 60] width 1306 height 16
